Goal: Find specific page/section: Find specific page/section

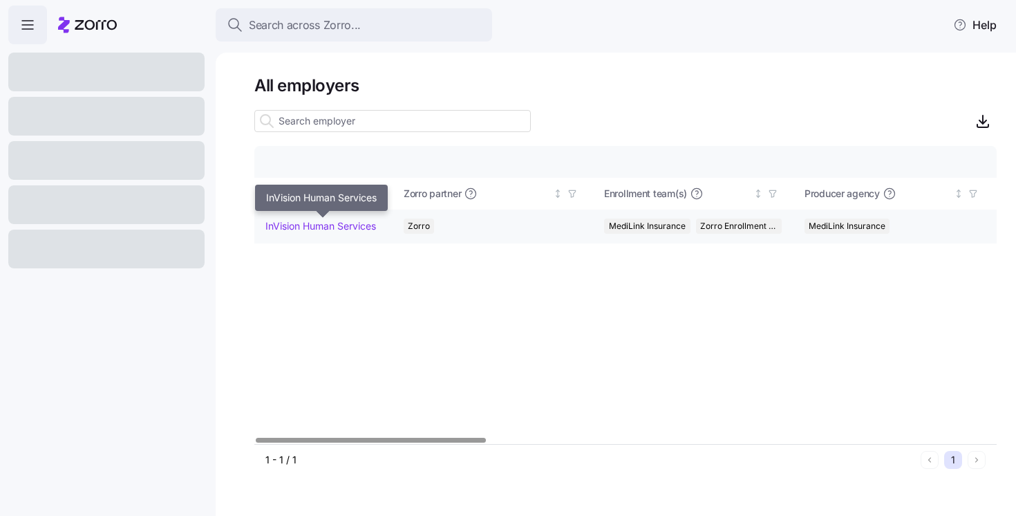
click at [350, 219] on link "InVision Human Services" at bounding box center [320, 226] width 111 height 14
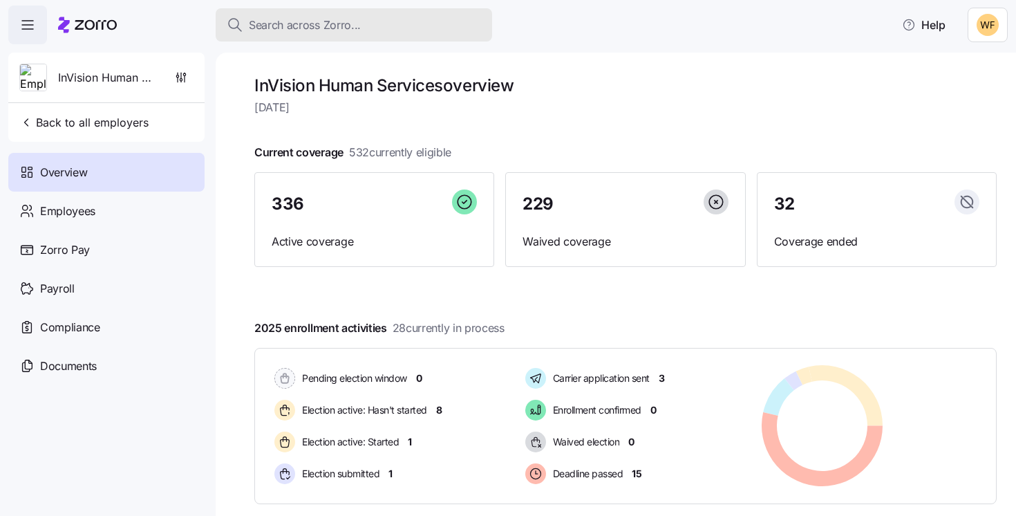
click at [313, 28] on span "Search across Zorro..." at bounding box center [305, 25] width 112 height 17
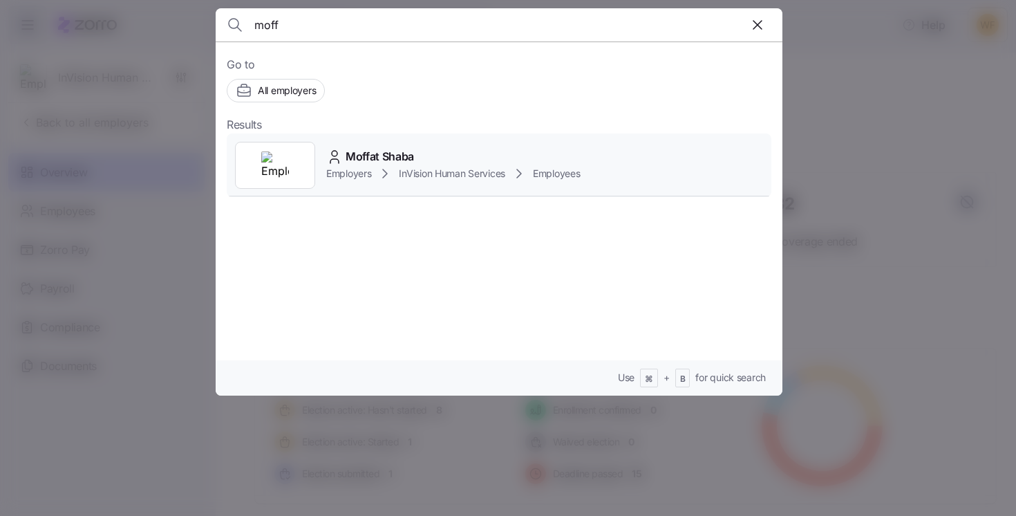
type input "moff"
click at [399, 144] on div "Moffat Shaba Employers InVision Human Services Employees" at bounding box center [499, 165] width 545 height 64
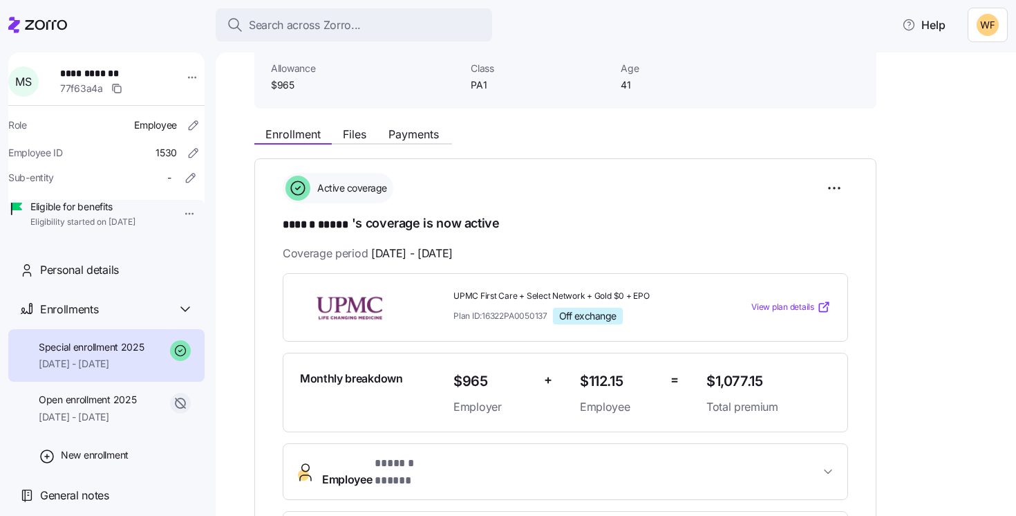
scroll to position [98, 0]
